Goal: Register for event/course

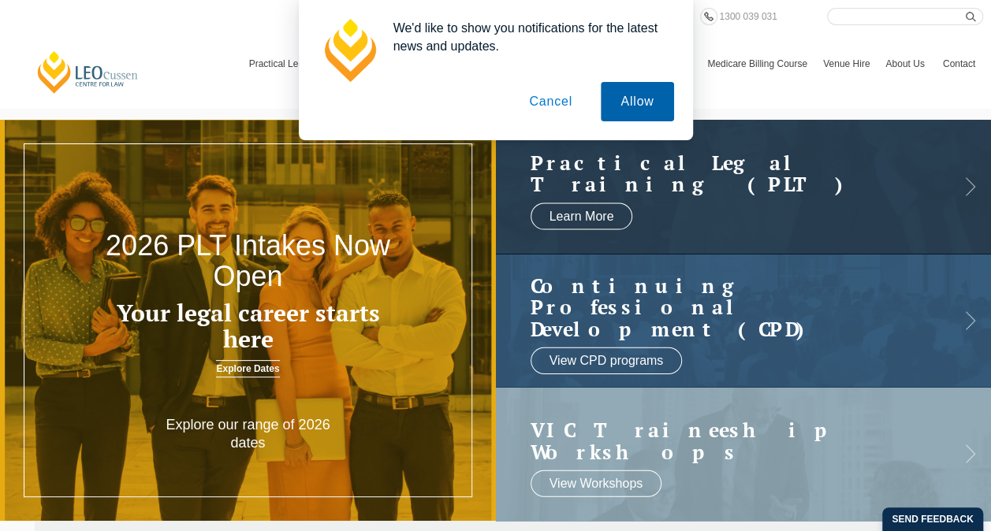
click at [655, 106] on button "Allow" at bounding box center [637, 101] width 73 height 39
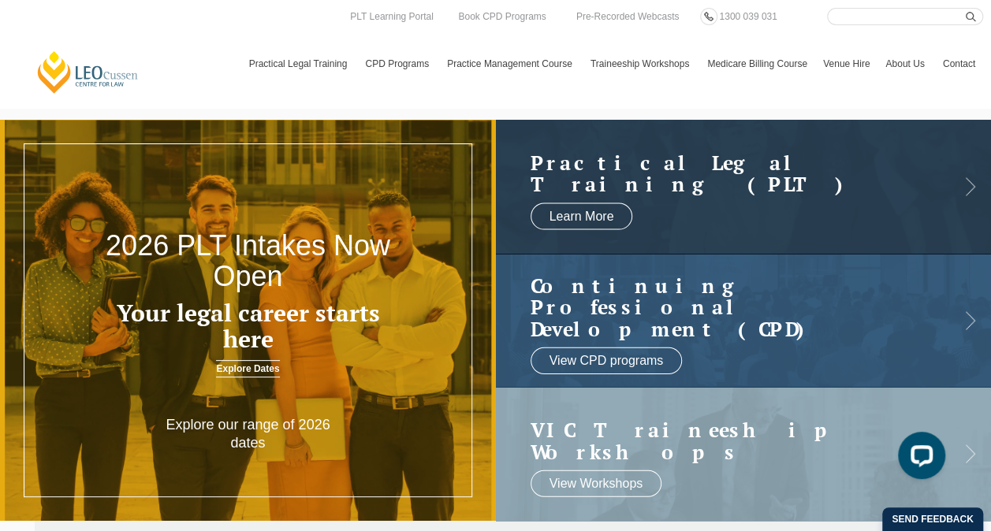
click at [758, 61] on link "Medicare Billing Course" at bounding box center [757, 64] width 116 height 46
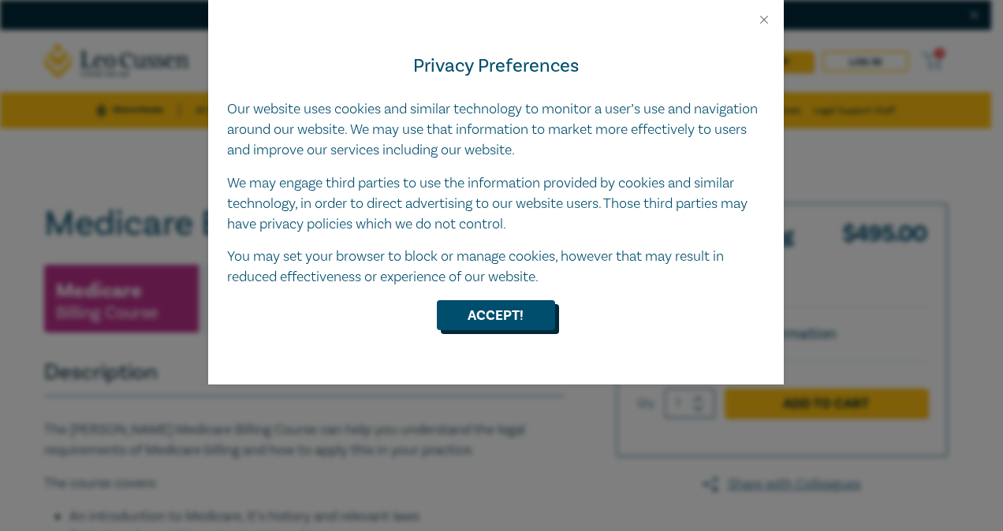
click at [525, 306] on button "Accept!" at bounding box center [496, 315] width 118 height 30
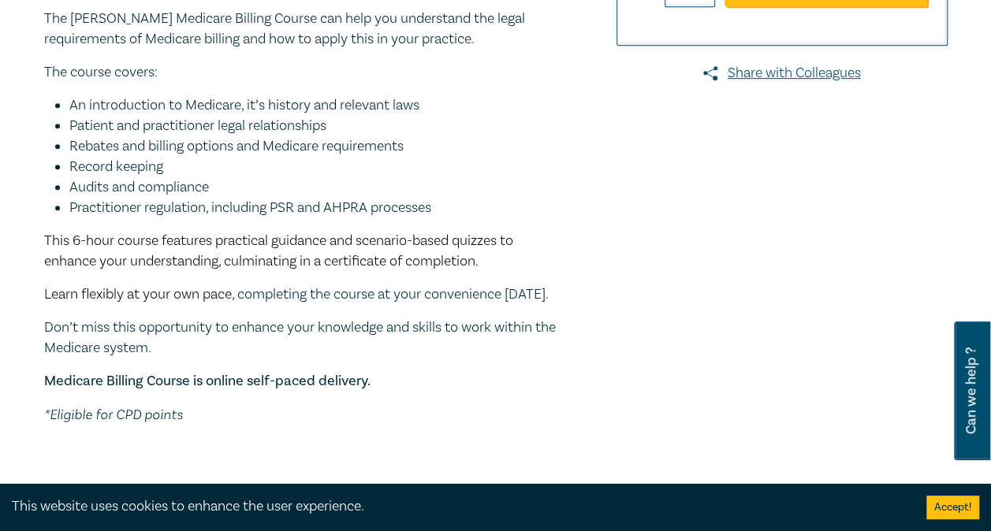
scroll to position [441, 0]
